Goal: Task Accomplishment & Management: Use online tool/utility

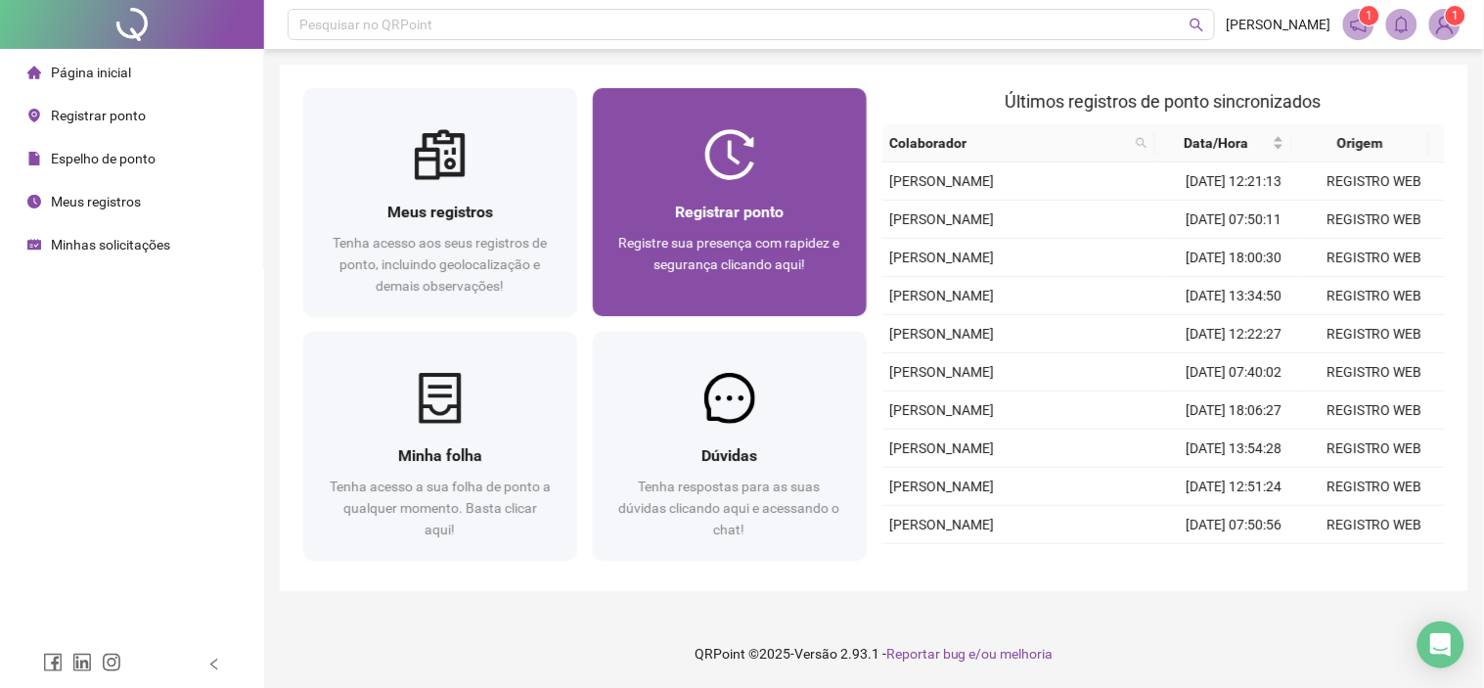
drag, startPoint x: 0, startPoint y: 0, endPoint x: 825, endPoint y: 182, distance: 844.4
click at [825, 182] on div "Registrar ponto Registre sua presença com rapidez e segurança clicando aqui!" at bounding box center [730, 248] width 274 height 136
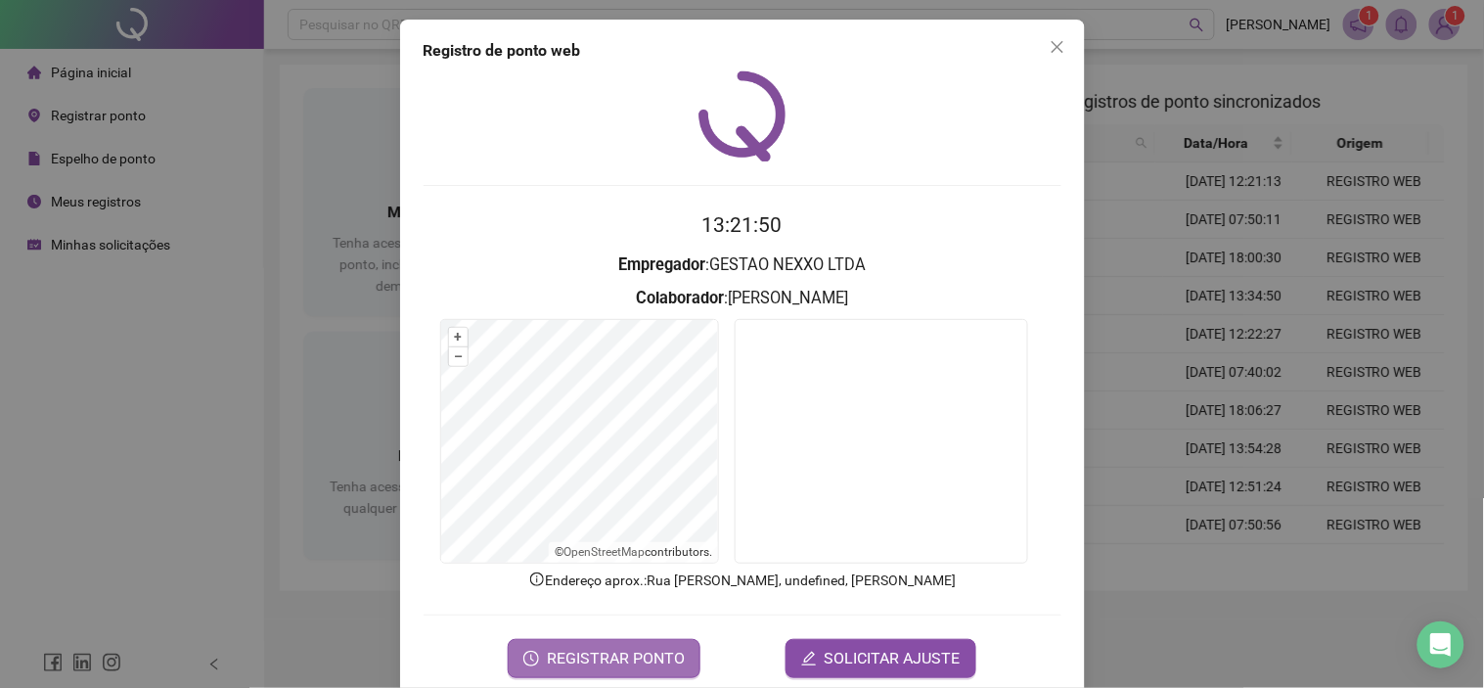
click at [646, 662] on span "REGISTRAR PONTO" at bounding box center [616, 658] width 138 height 23
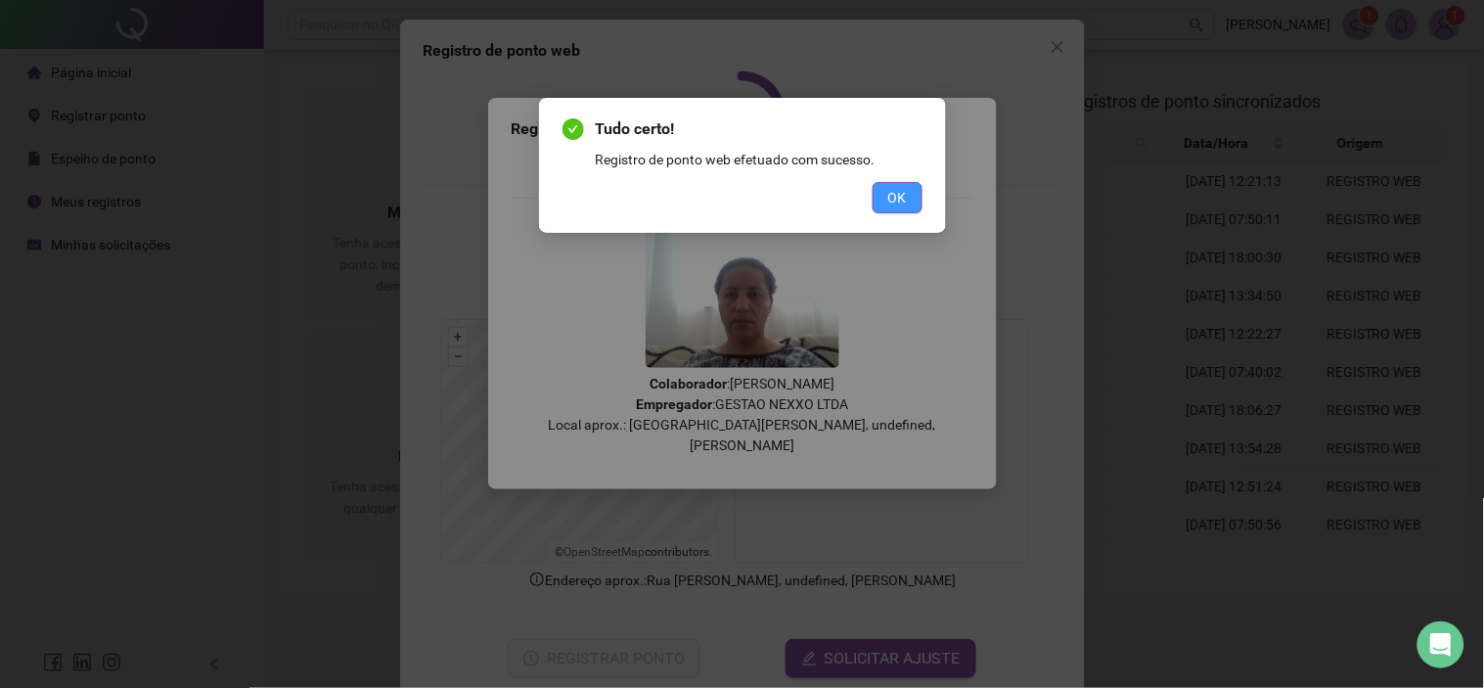
click at [904, 199] on span "OK" at bounding box center [897, 198] width 19 height 22
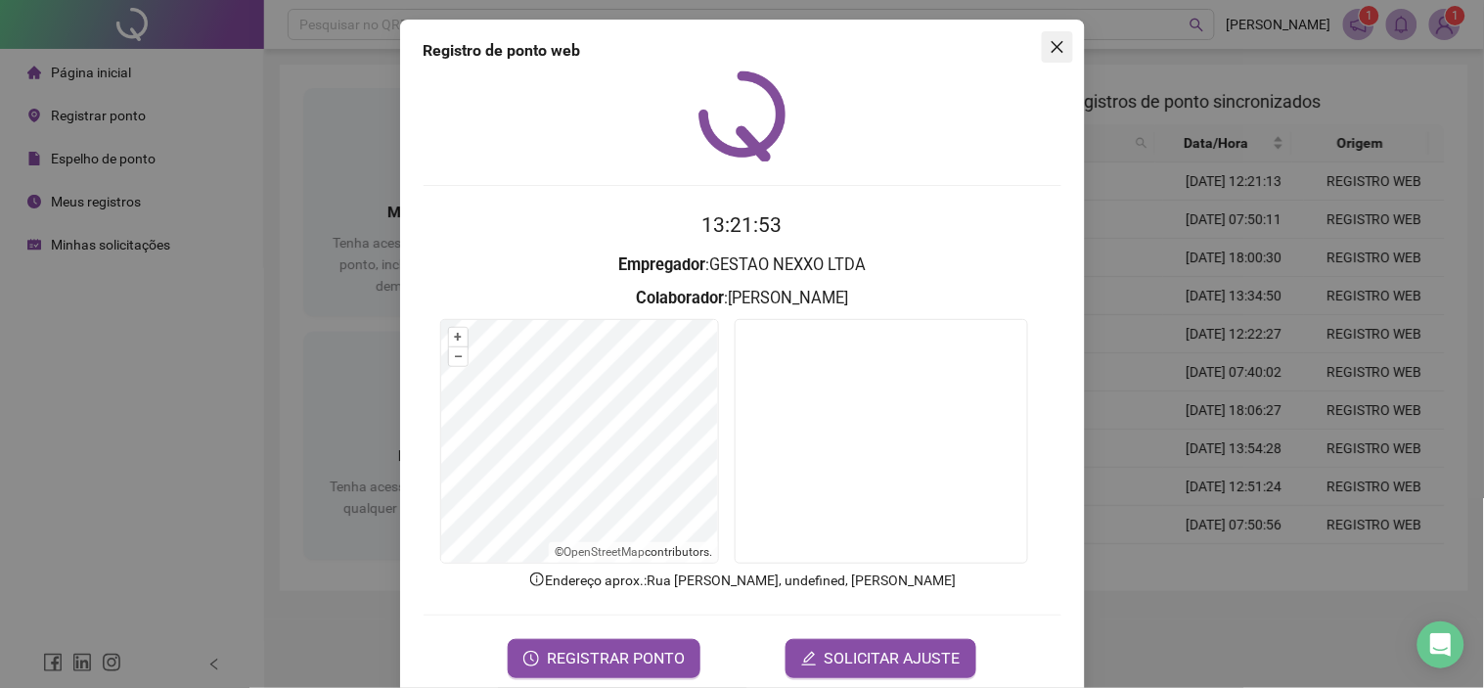
click at [1050, 41] on icon "close" at bounding box center [1058, 47] width 16 height 16
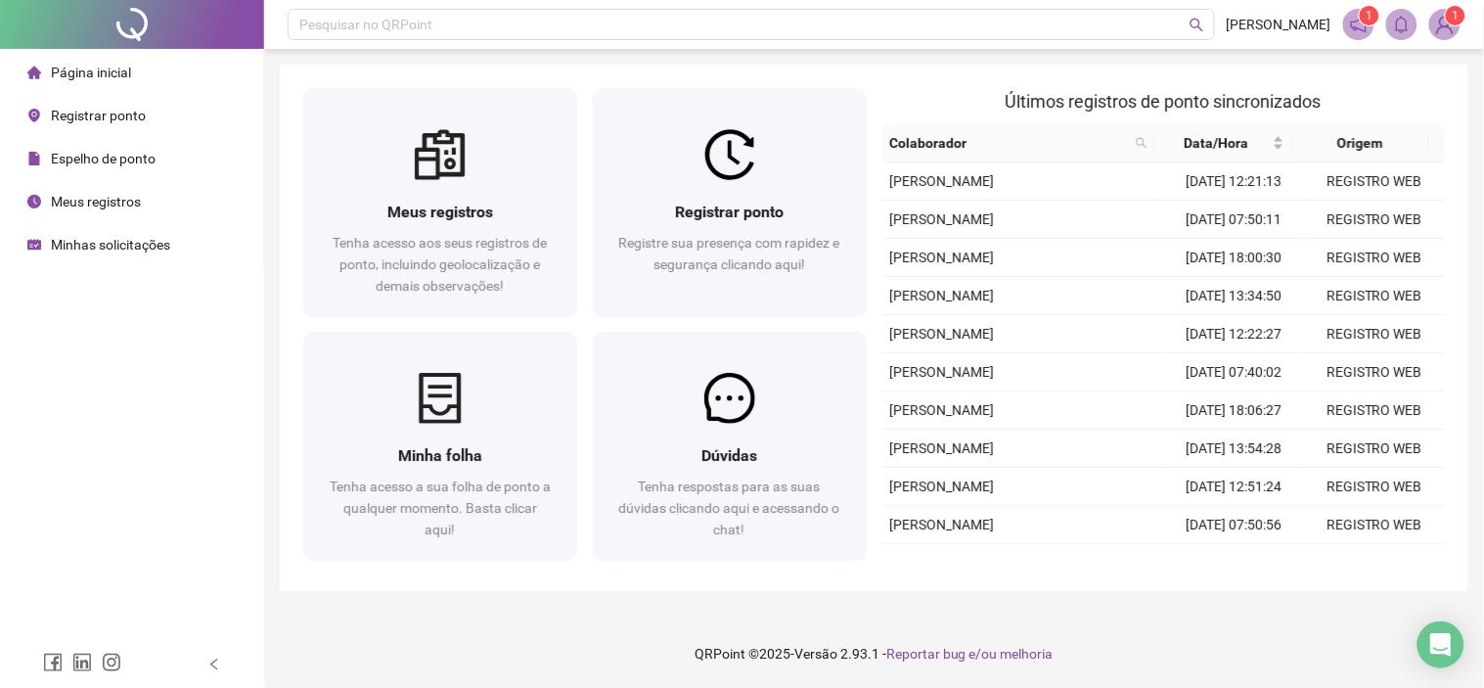
drag, startPoint x: 157, startPoint y: 249, endPoint x: 147, endPoint y: 235, distance: 17.6
click at [155, 248] on span "Minhas solicitações" at bounding box center [110, 245] width 119 height 16
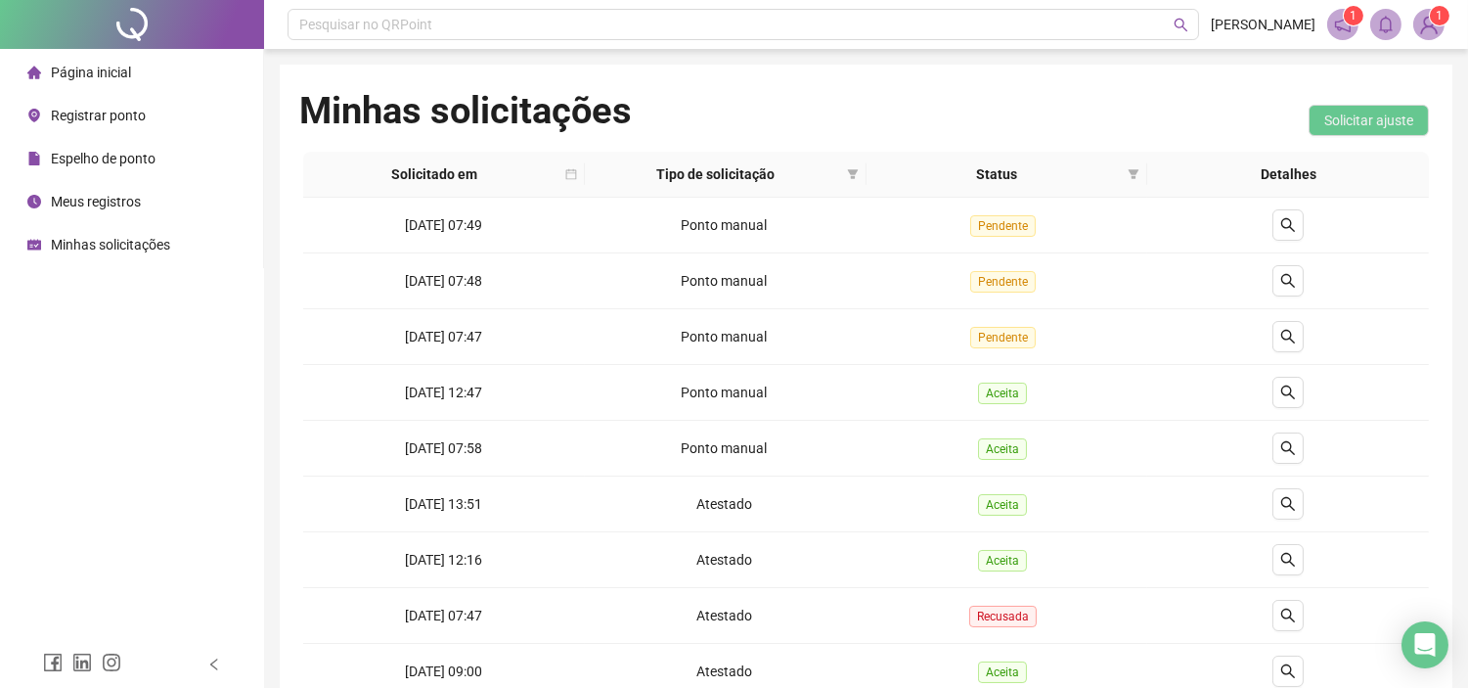
click at [125, 75] on span "Página inicial" at bounding box center [91, 73] width 80 height 16
